Goal: Transaction & Acquisition: Book appointment/travel/reservation

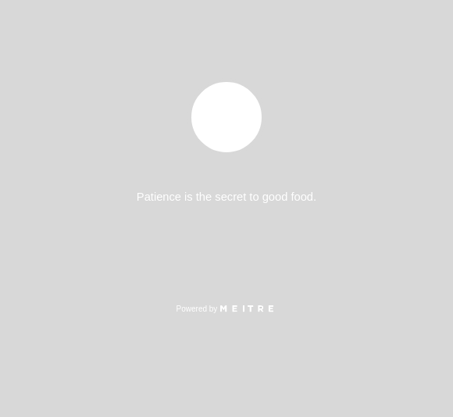
select select "es"
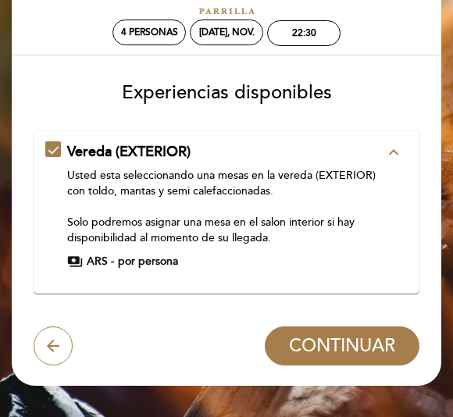
scroll to position [66, 0]
click at [48, 346] on icon "arrow_back" at bounding box center [53, 345] width 19 height 19
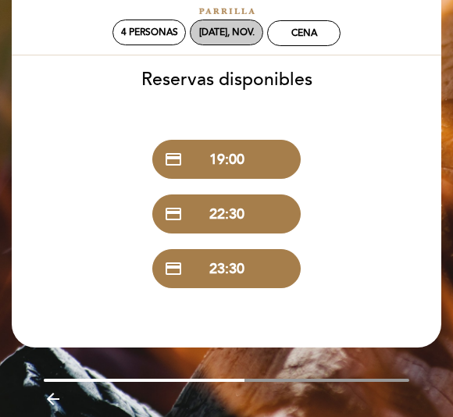
click at [238, 35] on div "[DATE], nov." at bounding box center [226, 33] width 55 height 12
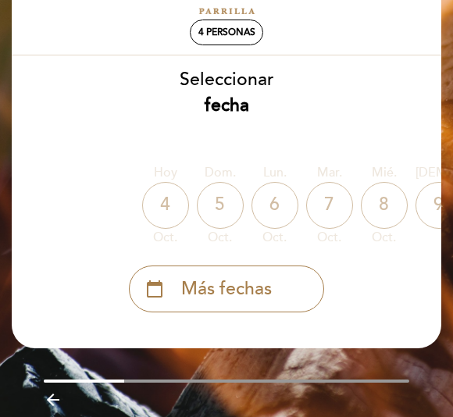
click at [244, 290] on span "Más fechas" at bounding box center [226, 289] width 91 height 26
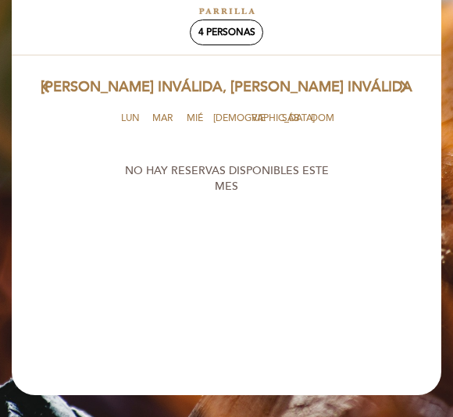
click at [409, 82] on icon "arrow_forward_ios" at bounding box center [404, 87] width 14 height 20
click at [408, 91] on icon "arrow_forward_ios" at bounding box center [404, 87] width 14 height 20
click at [48, 94] on icon "arrow_back_ios" at bounding box center [49, 87] width 14 height 20
click at [241, 33] on span "4 personas" at bounding box center [226, 33] width 57 height 12
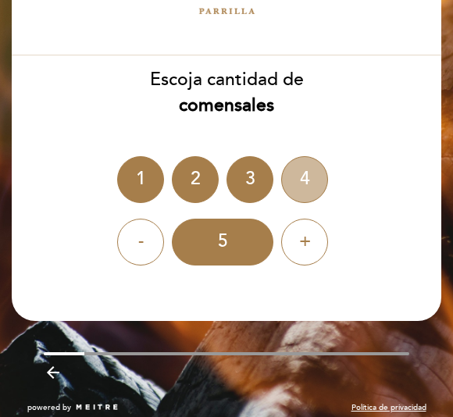
click at [306, 180] on div "4" at bounding box center [304, 179] width 47 height 47
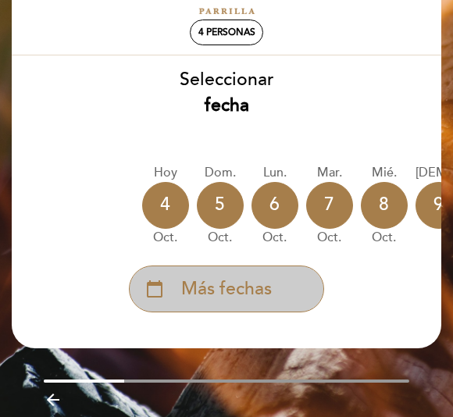
click at [205, 283] on span "Más fechas" at bounding box center [226, 289] width 91 height 26
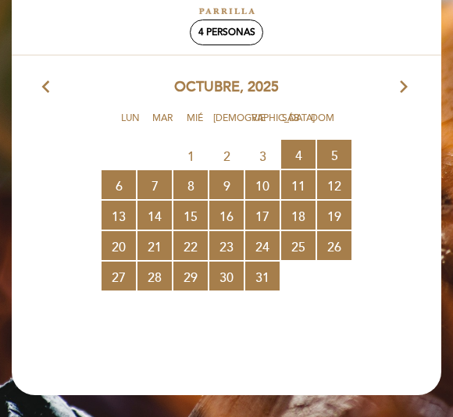
click at [403, 91] on icon "arrow_forward_ios" at bounding box center [404, 87] width 14 height 20
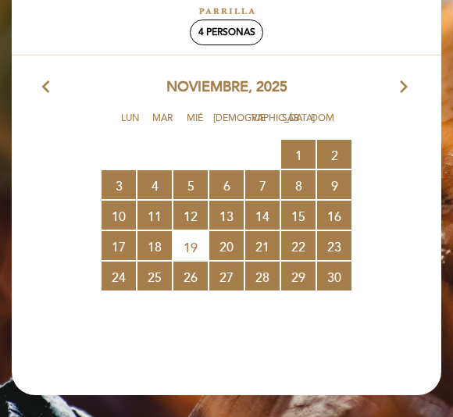
click at [194, 275] on span "26 RESERVAS DISPONIBLES" at bounding box center [190, 276] width 34 height 29
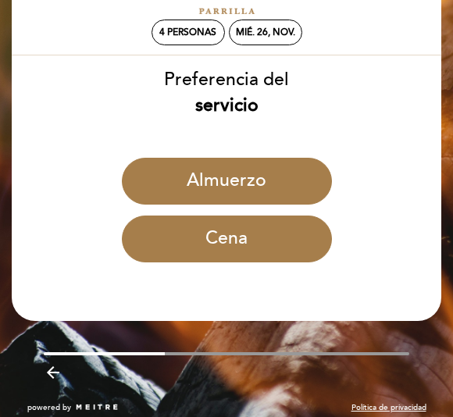
click at [254, 244] on button "Cena" at bounding box center [227, 238] width 210 height 47
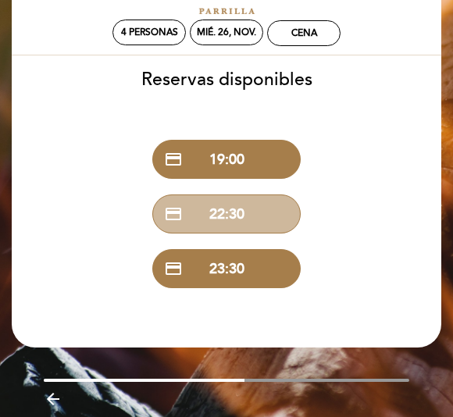
click at [247, 212] on button "credit_card 22:30" at bounding box center [226, 213] width 148 height 39
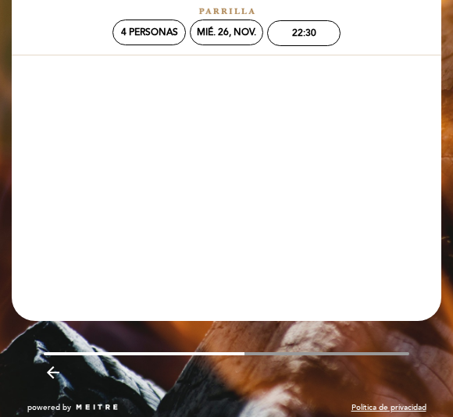
scroll to position [0, 0]
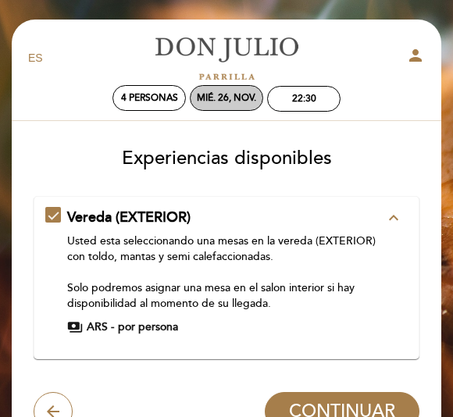
click at [233, 98] on div "mié. 26, nov." at bounding box center [226, 98] width 59 height 12
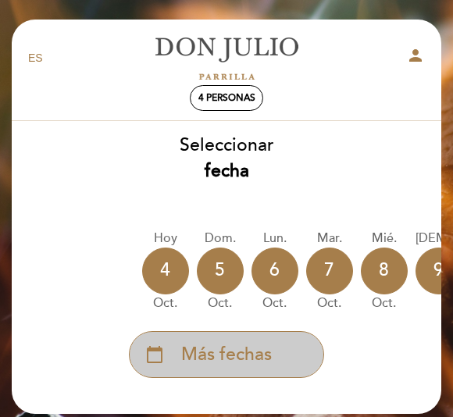
click at [245, 351] on span "Más fechas" at bounding box center [226, 355] width 91 height 26
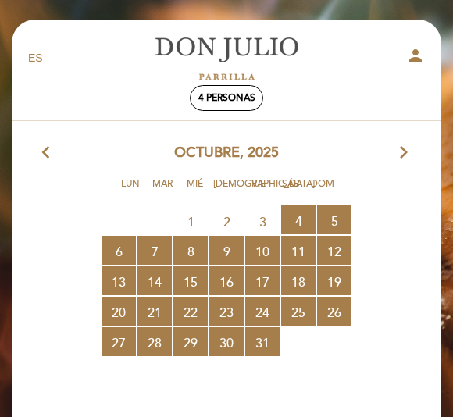
click at [407, 160] on icon "arrow_forward_ios" at bounding box center [404, 153] width 14 height 20
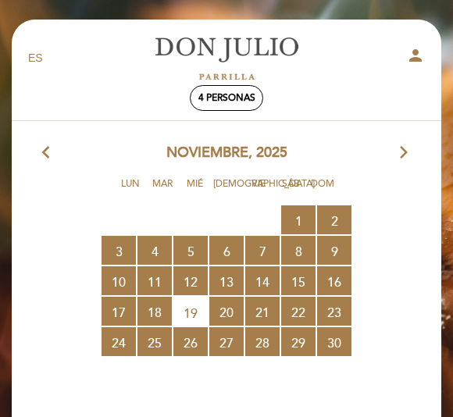
click at [157, 340] on span "25 RESERVAS DISPONIBLES" at bounding box center [154, 341] width 34 height 29
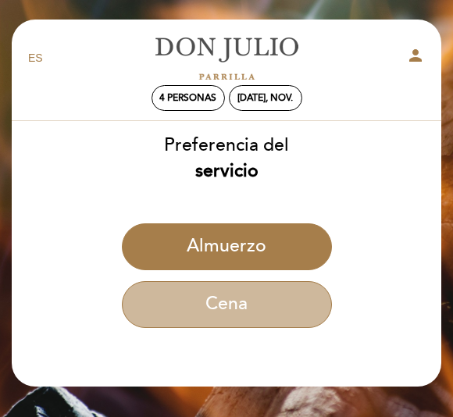
click at [237, 307] on button "Cena" at bounding box center [227, 304] width 210 height 47
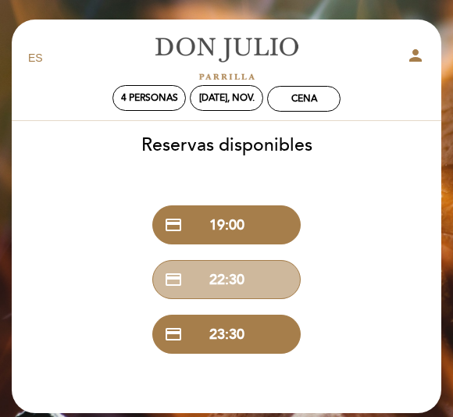
click at [251, 280] on button "credit_card 22:30" at bounding box center [226, 279] width 148 height 39
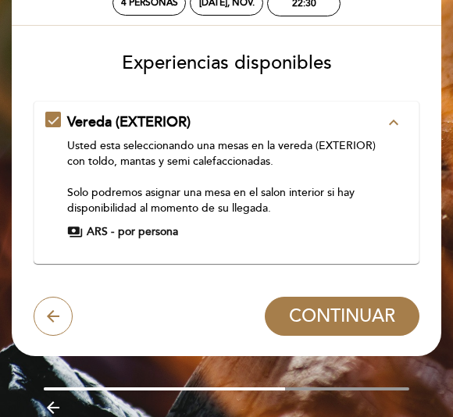
click at [350, 316] on span "CONTINUAR" at bounding box center [342, 316] width 106 height 22
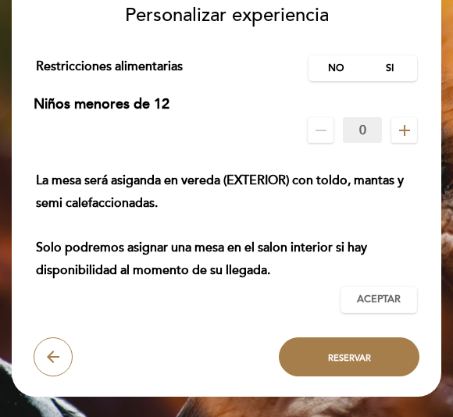
scroll to position [143, 0]
click at [330, 70] on label "No" at bounding box center [335, 68] width 55 height 26
click at [393, 294] on span "Aceptar" at bounding box center [379, 300] width 44 height 14
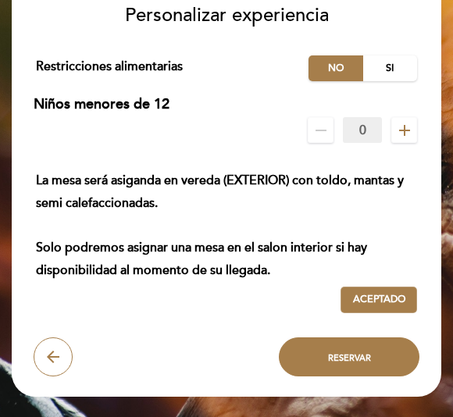
click at [352, 353] on span "Reservar" at bounding box center [349, 357] width 43 height 10
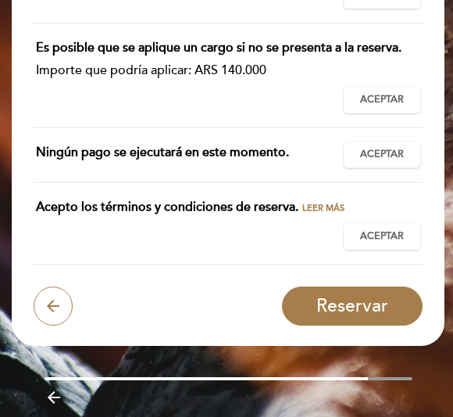
scroll to position [569, 0]
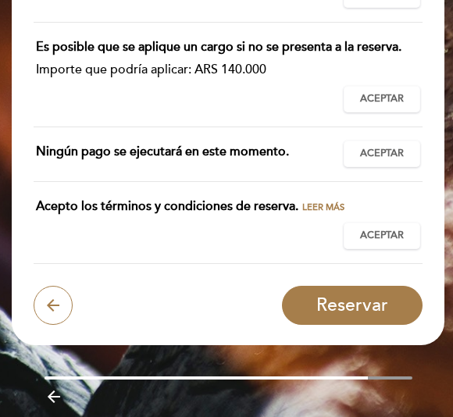
click at [337, 212] on span "Leer más" at bounding box center [323, 207] width 42 height 10
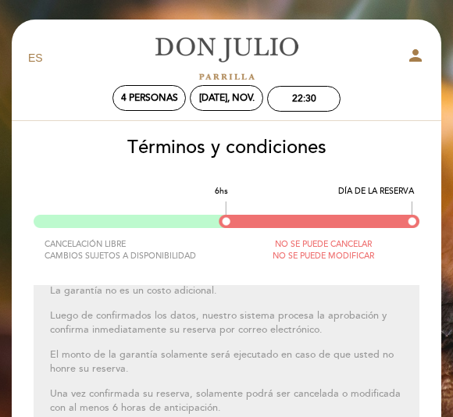
scroll to position [89, 0]
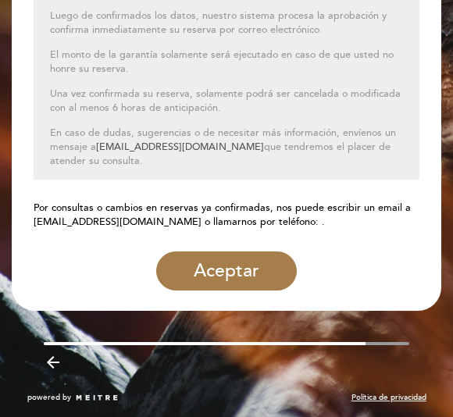
click at [237, 277] on button "Aceptar" at bounding box center [226, 270] width 141 height 39
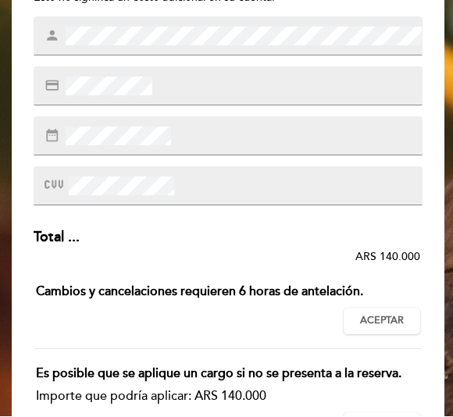
scroll to position [243, 0]
click at [394, 320] on span "Aceptar" at bounding box center [382, 321] width 44 height 14
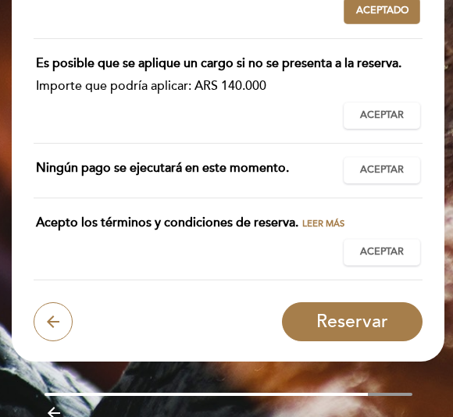
scroll to position [553, 0]
click at [392, 129] on button "Aceptar Aceptado" at bounding box center [381, 115] width 77 height 27
click at [393, 177] on span "Aceptar" at bounding box center [382, 170] width 44 height 14
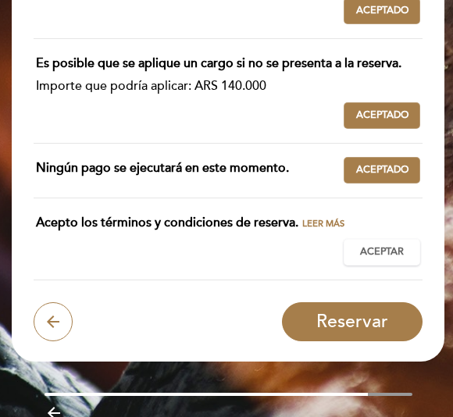
click at [400, 259] on span "Aceptar" at bounding box center [382, 252] width 44 height 14
click at [373, 333] on span "Reservar" at bounding box center [352, 322] width 72 height 22
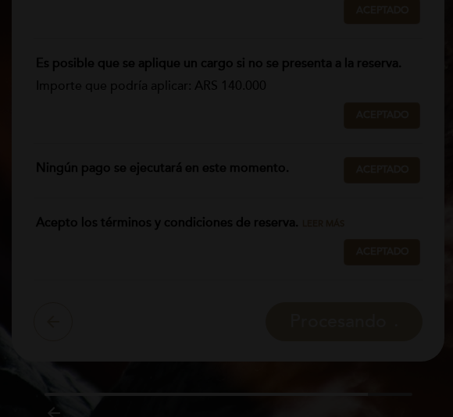
scroll to position [23, 0]
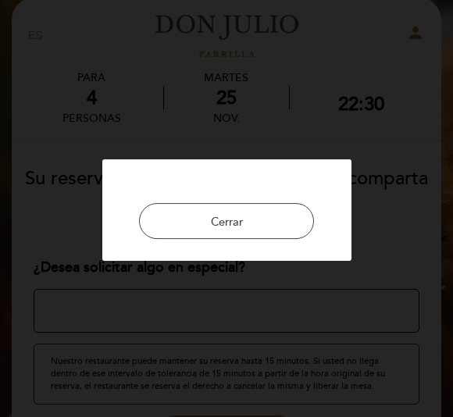
click at [312, 127] on div at bounding box center [226, 208] width 453 height 417
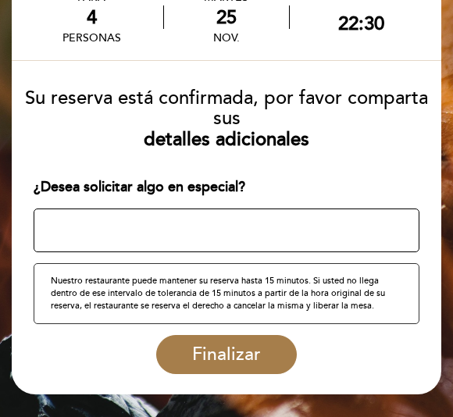
scroll to position [133, 0]
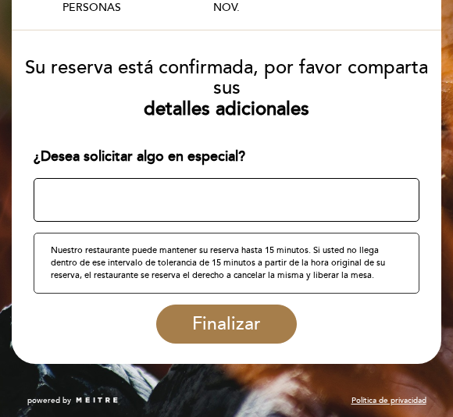
click at [80, 203] on textarea at bounding box center [227, 200] width 386 height 44
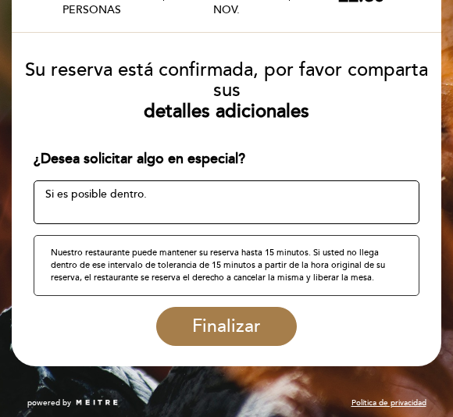
type textarea "Si es posible dentro."
click at [251, 322] on span "Finalizar" at bounding box center [226, 326] width 69 height 22
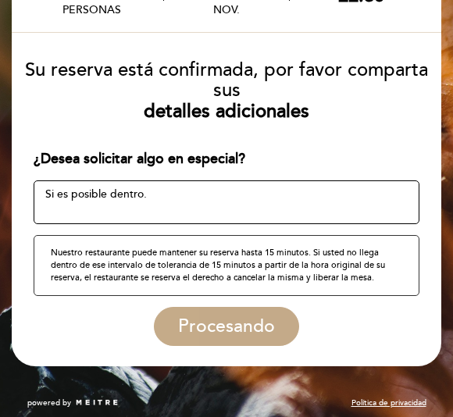
scroll to position [27, 0]
